Goal: Task Accomplishment & Management: Manage account settings

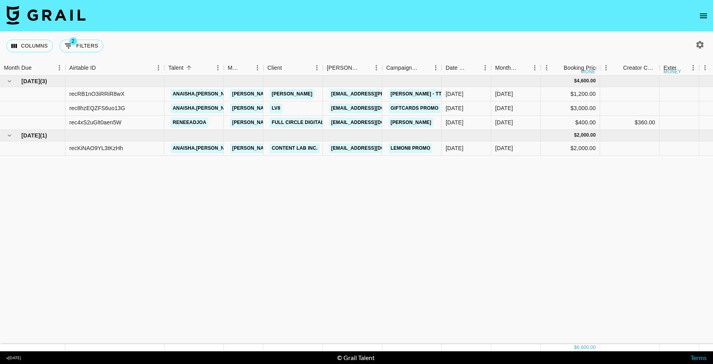
click at [703, 17] on icon "open drawer" at bounding box center [704, 16] width 10 height 10
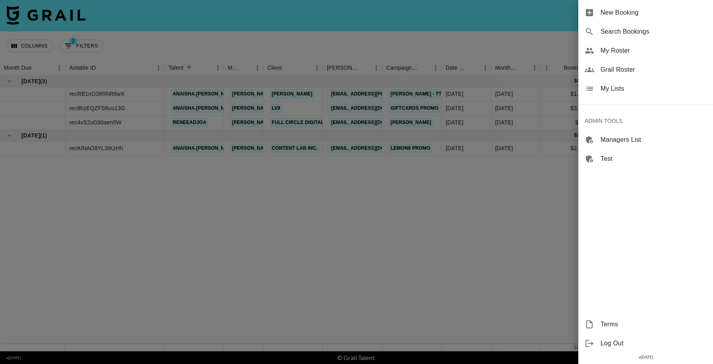
click at [291, 217] on div at bounding box center [356, 182] width 713 height 364
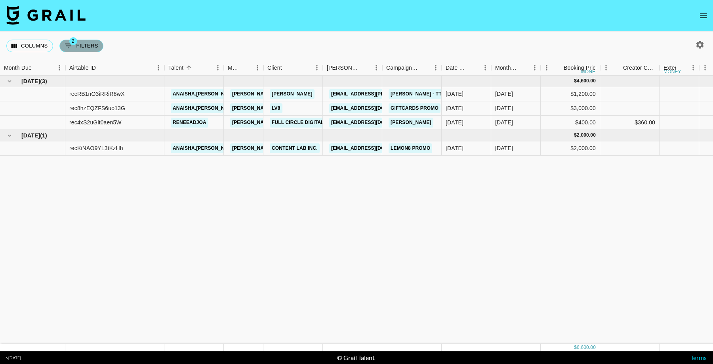
click at [86, 44] on button "2 Filters" at bounding box center [81, 46] width 44 height 13
select select "status"
select select "not"
select select "cancelled"
select select "videoLink"
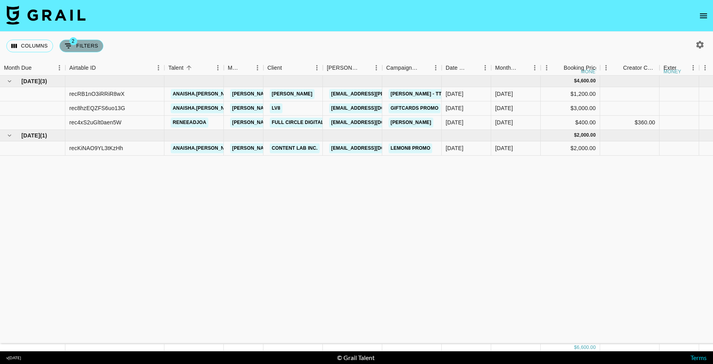
select select "isEmpty"
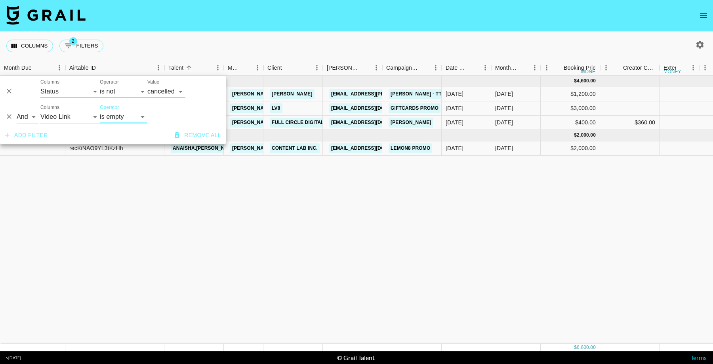
click at [9, 116] on icon "Delete" at bounding box center [9, 117] width 8 height 8
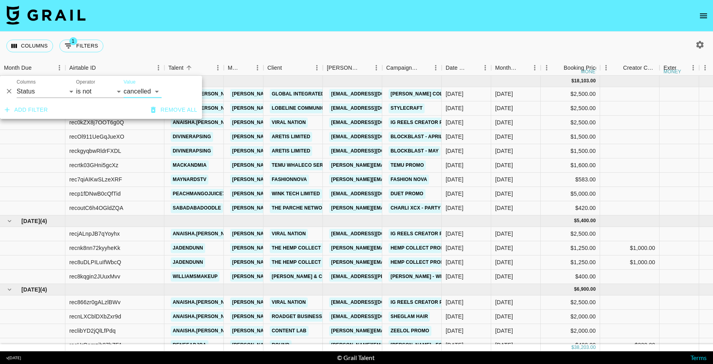
drag, startPoint x: 8, startPoint y: 92, endPoint x: 501, endPoint y: 100, distance: 492.3
click at [9, 92] on icon "Delete" at bounding box center [9, 92] width 8 height 8
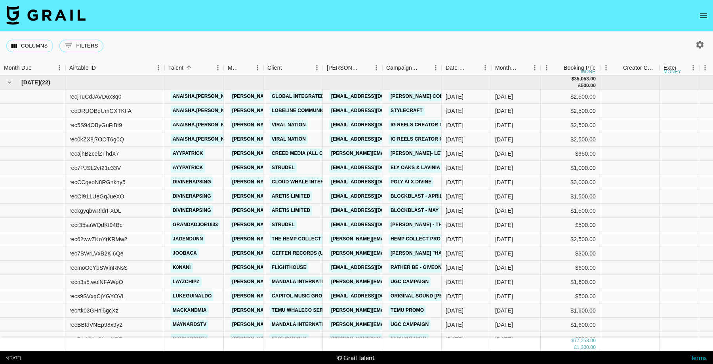
click at [519, 39] on div "Columns 0 Filters + Booking" at bounding box center [356, 46] width 713 height 29
click at [705, 45] on button "button" at bounding box center [700, 44] width 13 height 13
select select "[DATE]"
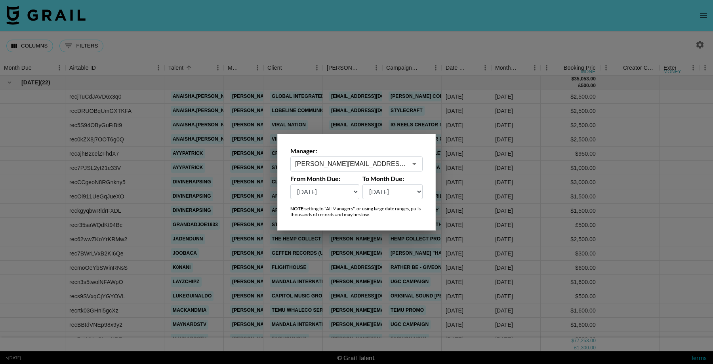
click at [342, 163] on input "[PERSON_NAME][EMAIL_ADDRESS][DOMAIN_NAME]" at bounding box center [351, 163] width 112 height 9
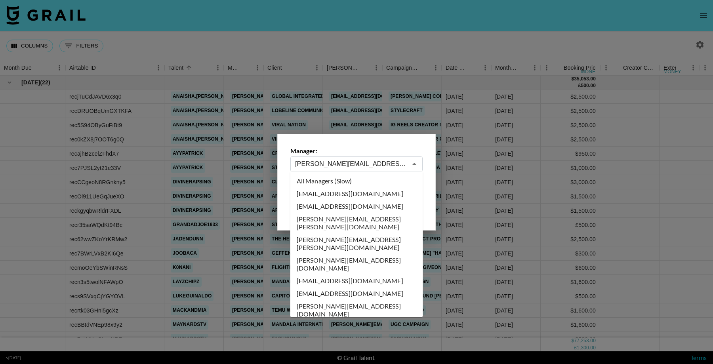
click at [353, 183] on li "All Managers (Slow)" at bounding box center [356, 181] width 133 height 13
type input "All Managers (Slow)"
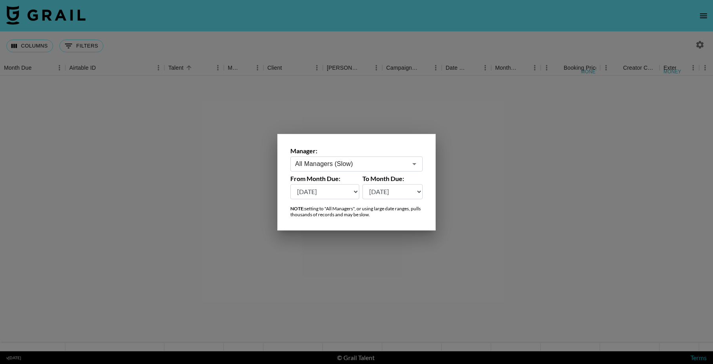
click at [493, 173] on div at bounding box center [356, 182] width 713 height 364
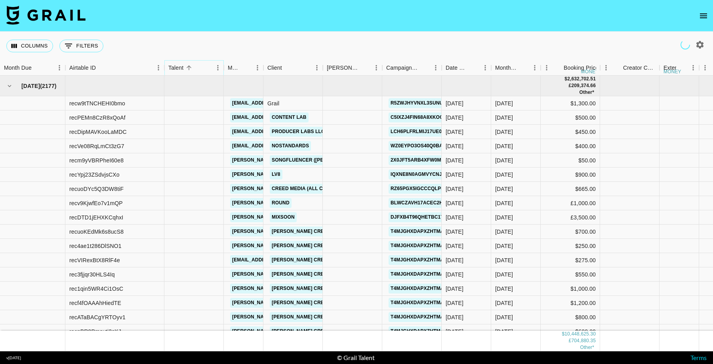
click at [216, 69] on icon "Menu" at bounding box center [218, 68] width 8 height 8
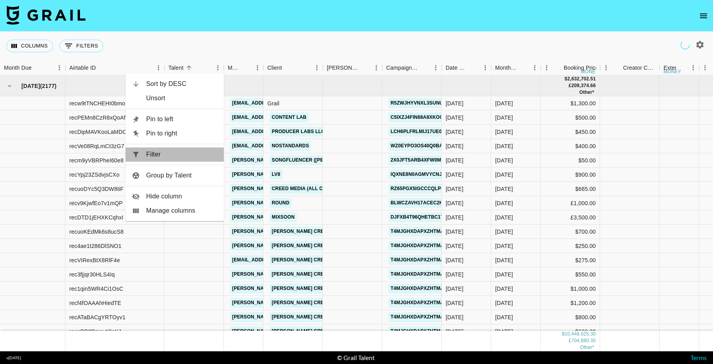
click at [188, 150] on span "Filter" at bounding box center [181, 155] width 71 height 10
select select "talentName"
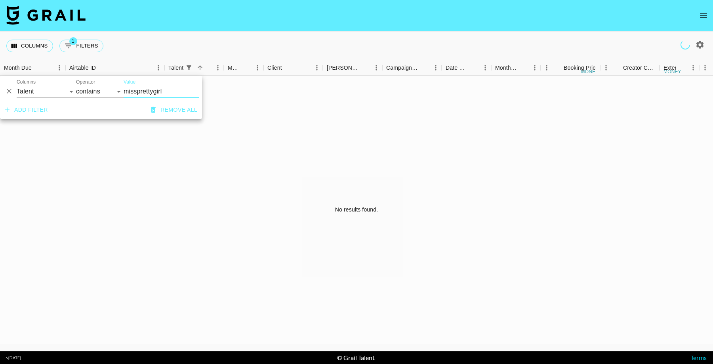
type input "missprettygirl"
click at [695, 45] on button "button" at bounding box center [700, 44] width 13 height 13
click at [699, 46] on icon "button" at bounding box center [701, 45] width 8 height 8
select select "[DATE]"
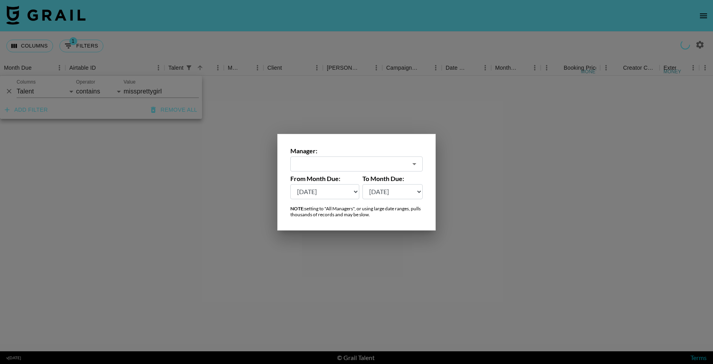
type input "All Managers (Slow)"
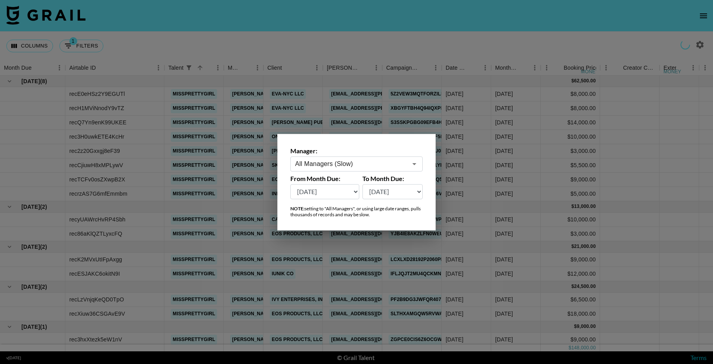
click at [414, 29] on div at bounding box center [356, 182] width 713 height 364
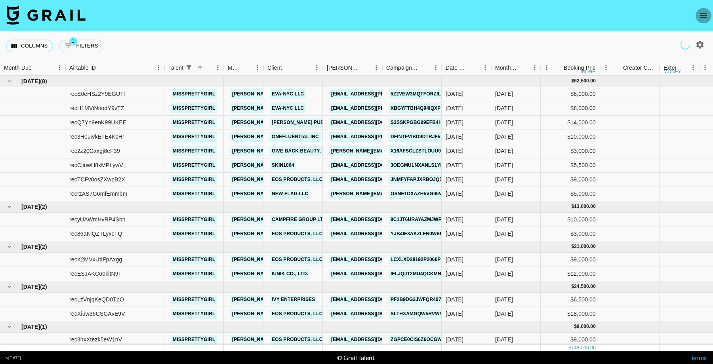
click at [705, 12] on icon "open drawer" at bounding box center [704, 16] width 10 height 10
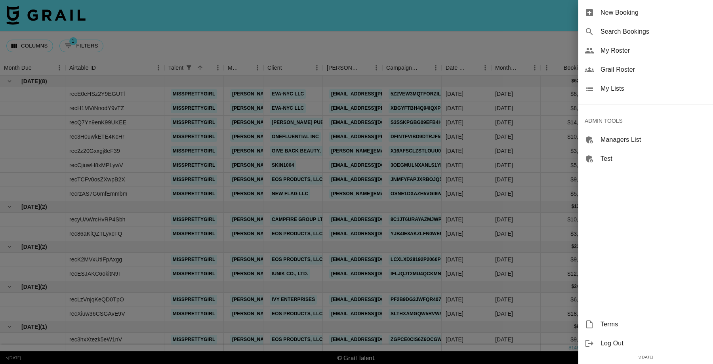
click at [636, 72] on span "Grail Roster" at bounding box center [654, 70] width 106 height 10
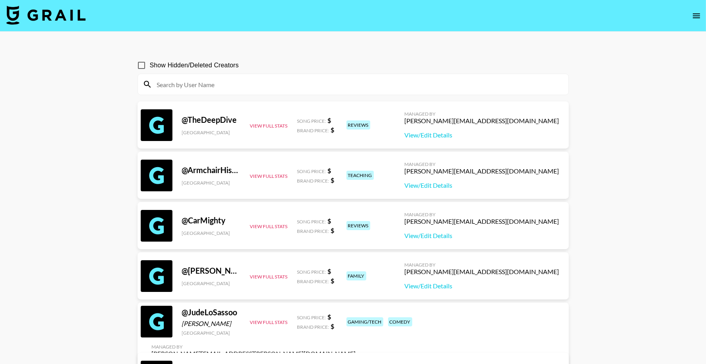
click at [275, 86] on input at bounding box center [357, 84] width 411 height 13
paste input "[PERSON_NAME].[PERSON_NAME]"
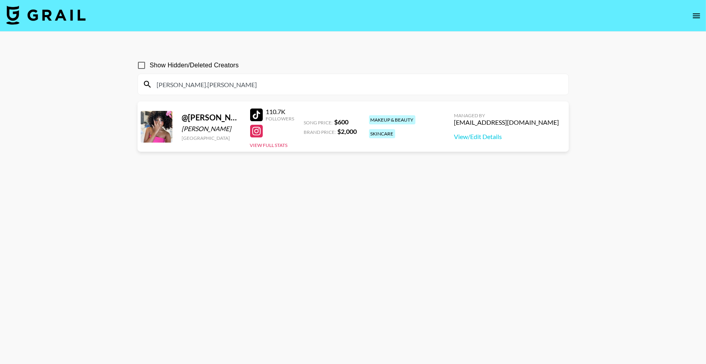
type input "[PERSON_NAME].[PERSON_NAME]"
click at [698, 16] on icon "open drawer" at bounding box center [697, 16] width 10 height 10
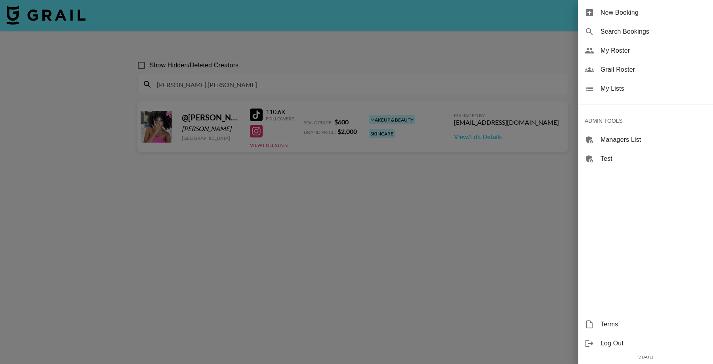
drag, startPoint x: 644, startPoint y: 73, endPoint x: 478, endPoint y: 91, distance: 166.7
click at [644, 73] on span "Grail Roster" at bounding box center [654, 70] width 106 height 10
click at [619, 85] on span "My Lists" at bounding box center [654, 89] width 106 height 10
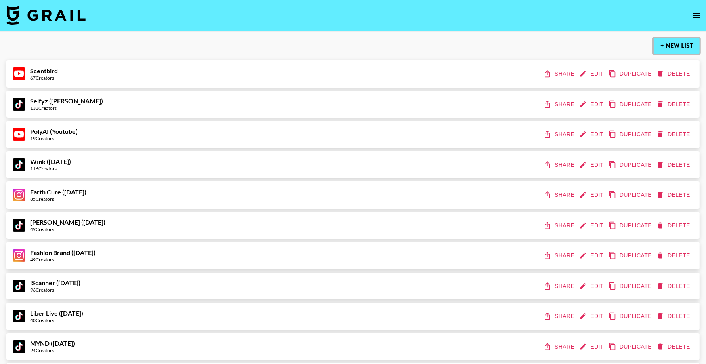
click at [686, 46] on button "+ New List" at bounding box center [676, 46] width 46 height 16
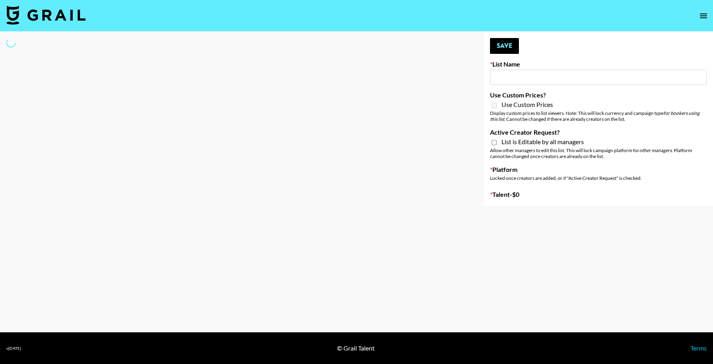
click at [517, 69] on div "List Name" at bounding box center [598, 72] width 217 height 25
click at [519, 73] on input at bounding box center [598, 77] width 217 height 15
click at [379, 188] on div at bounding box center [235, 119] width 471 height 175
click at [545, 78] on input at bounding box center [598, 77] width 217 height 15
type input "Prim"
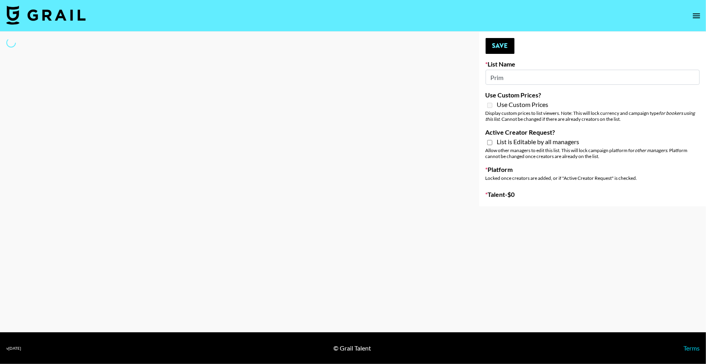
select select "Song"
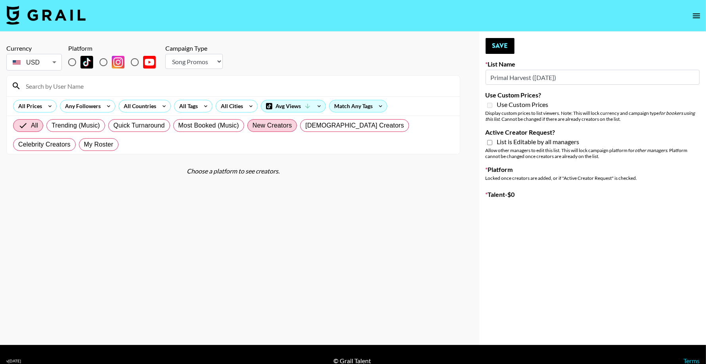
type input "Primal Harvest ([DATE])"
click at [72, 62] on input "radio" at bounding box center [72, 62] width 17 height 17
radio input "true"
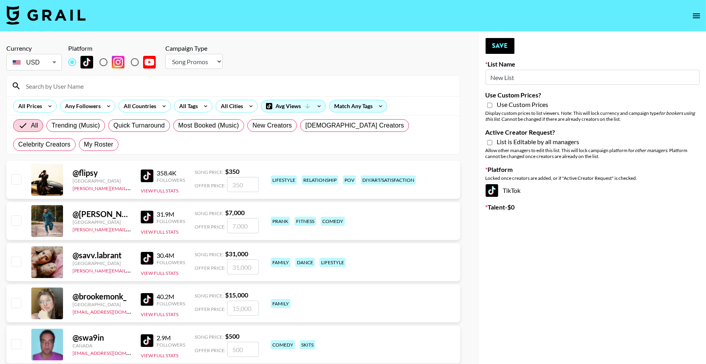
click at [545, 77] on input "New List" at bounding box center [592, 77] width 214 height 15
type input "N"
type input "O"
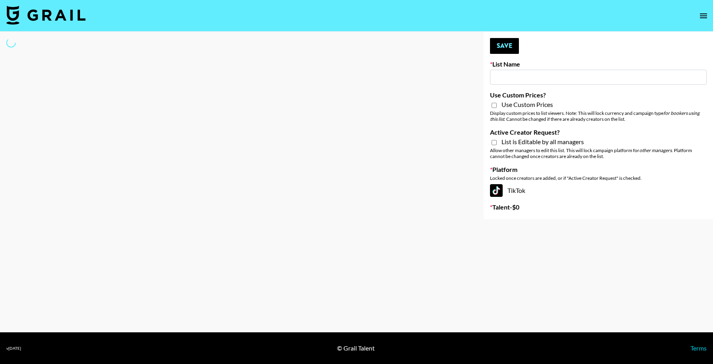
type input "P"
select select "Song"
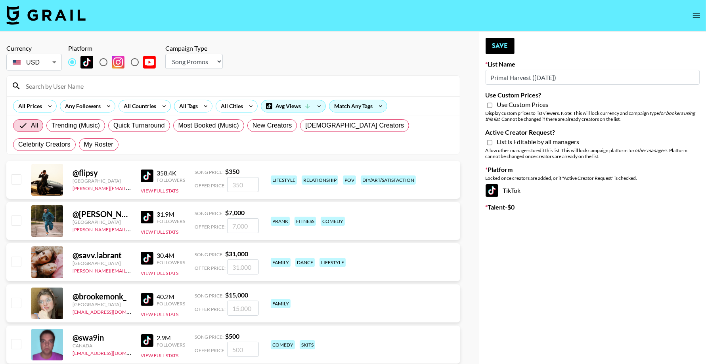
type input "Primal Harvest ([DATE])"
click at [186, 64] on select "Choose Type... Song Promos Brand Promos" at bounding box center [193, 61] width 57 height 15
select select "Brand"
click at [491, 106] on input "Use Custom Prices?" at bounding box center [489, 105] width 5 height 7
checkbox input "true"
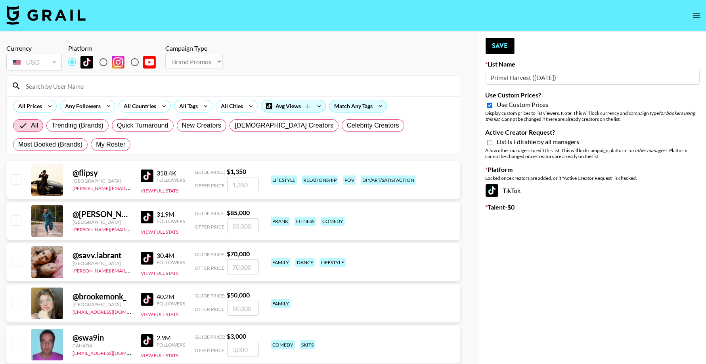
click at [490, 141] on input "Active Creator Request?" at bounding box center [489, 142] width 5 height 7
checkbox input "true"
